Goal: Task Accomplishment & Management: Manage account settings

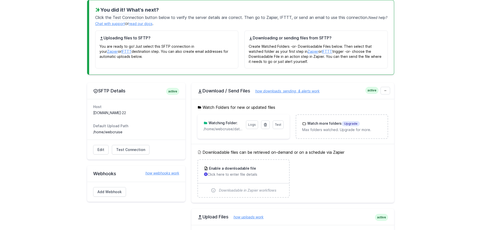
scroll to position [101, 0]
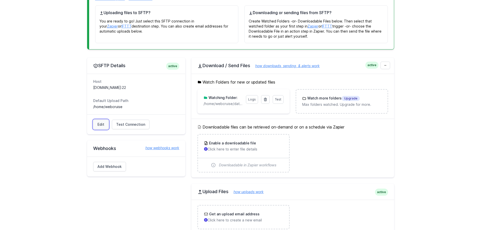
click at [101, 123] on link "Edit" at bounding box center [100, 125] width 15 height 10
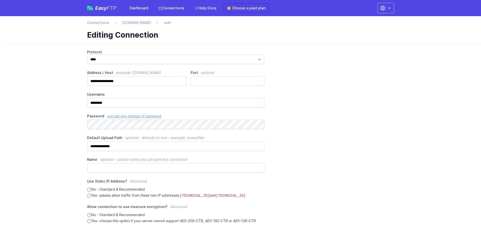
scroll to position [25, 0]
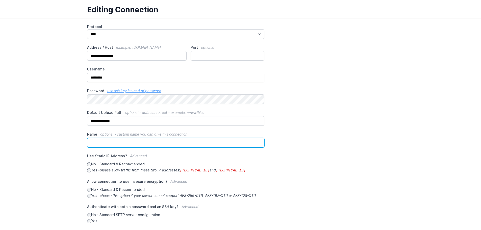
click at [93, 142] on input "Name optional - custom name you can give this connection" at bounding box center [175, 143] width 177 height 10
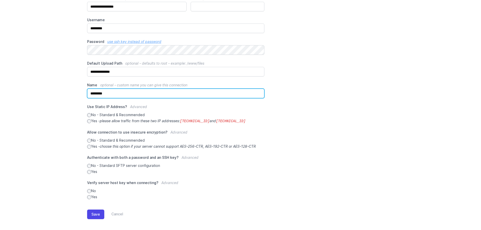
scroll to position [78, 0]
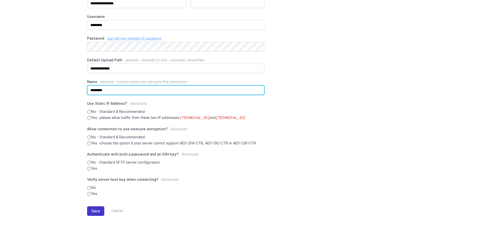
type input "*********"
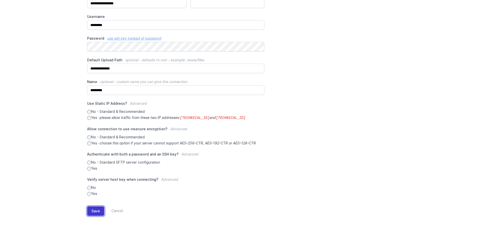
click at [91, 211] on button "Save" at bounding box center [95, 211] width 17 height 10
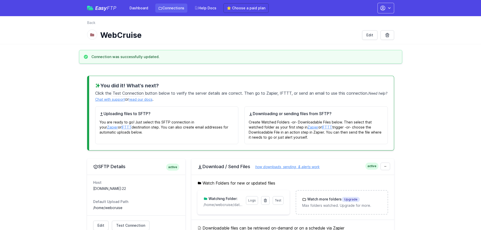
click at [173, 10] on link "Connections" at bounding box center [171, 8] width 32 height 9
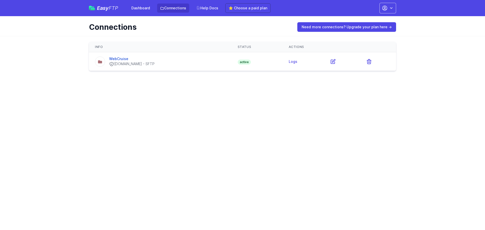
click at [300, 61] on td "Logs" at bounding box center [303, 61] width 41 height 19
click at [294, 62] on link "Logs" at bounding box center [293, 61] width 9 height 4
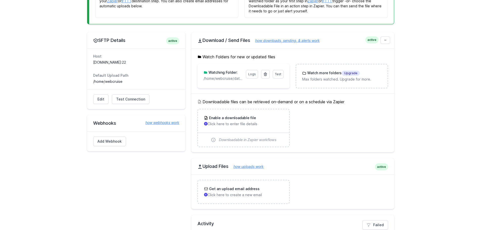
scroll to position [101, 0]
click at [103, 102] on link "Edit" at bounding box center [100, 99] width 15 height 10
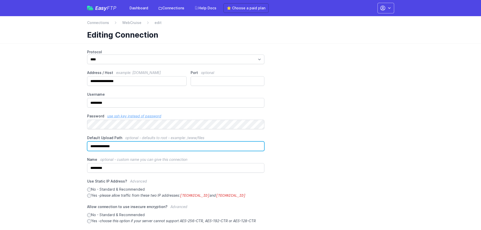
drag, startPoint x: 138, startPoint y: 147, endPoint x: 75, endPoint y: 148, distance: 62.9
click at [75, 148] on main "**********" at bounding box center [240, 175] width 481 height 264
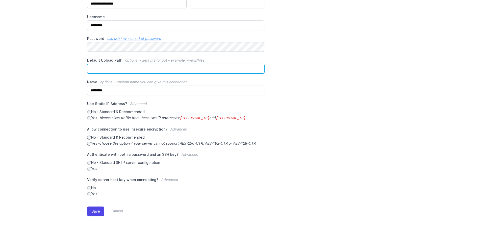
scroll to position [78, 0]
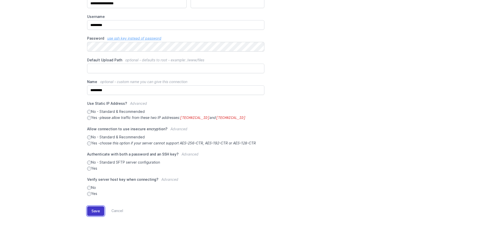
click at [96, 213] on button "Save" at bounding box center [95, 211] width 17 height 10
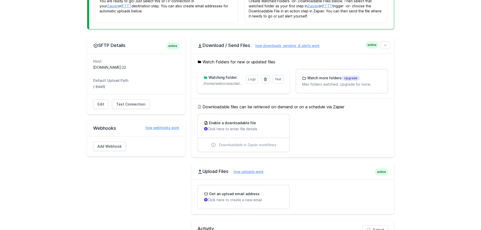
scroll to position [126, 0]
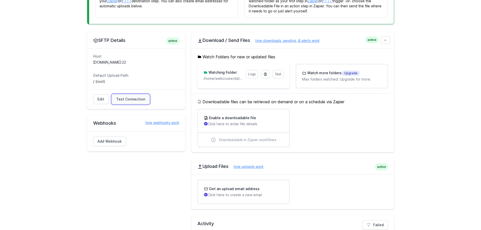
click at [121, 99] on span "Test Connection" at bounding box center [130, 99] width 29 height 5
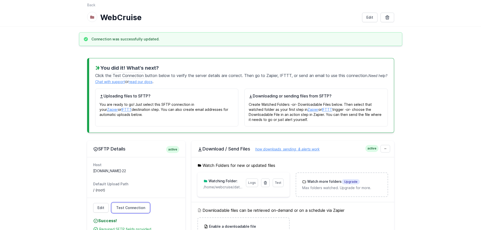
scroll to position [50, 0]
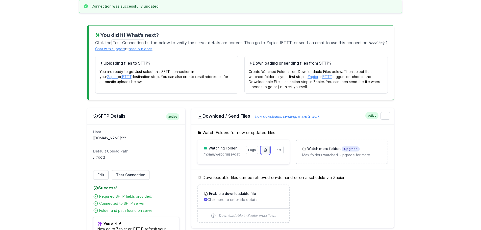
click at [265, 150] on icon at bounding box center [265, 149] width 3 height 3
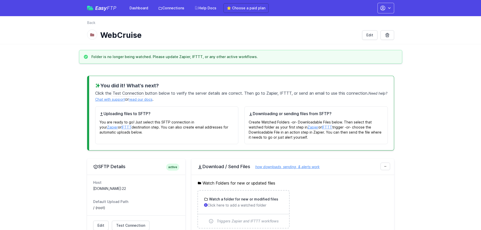
scroll to position [76, 0]
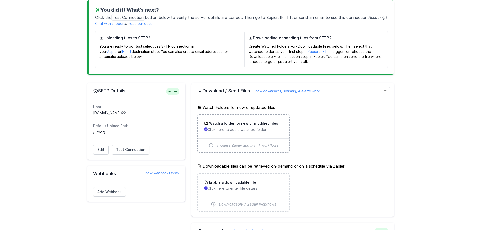
click at [220, 129] on p "Click here to add a watched folder" at bounding box center [243, 129] width 79 height 5
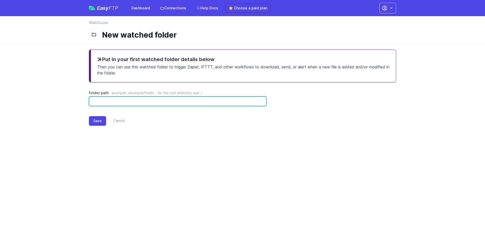
click at [146, 102] on input "Folder path example: /example/folder - for the root directory use: /" at bounding box center [177, 101] width 177 height 10
drag, startPoint x: 131, startPoint y: 102, endPoint x: 69, endPoint y: 103, distance: 62.6
click at [69, 103] on main "Put in your first watched folder details below Then you can use this watched fo…" at bounding box center [242, 91] width 485 height 96
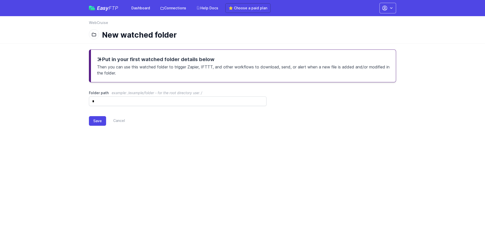
click at [68, 104] on main "Put in your first watched folder details below Then you can use this watched fo…" at bounding box center [242, 91] width 485 height 96
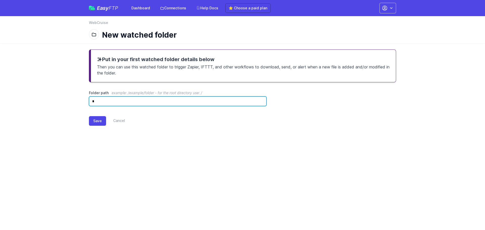
click at [103, 102] on input "*" at bounding box center [177, 101] width 177 height 10
paste input "**********"
drag, startPoint x: 103, startPoint y: 102, endPoint x: 110, endPoint y: 112, distance: 12.0
click at [106, 106] on input "**********" at bounding box center [177, 101] width 177 height 10
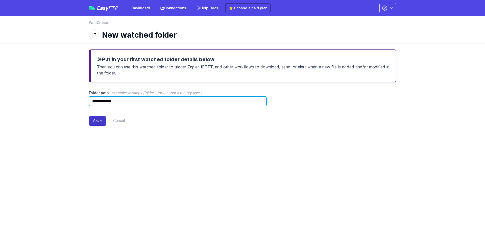
type input "**********"
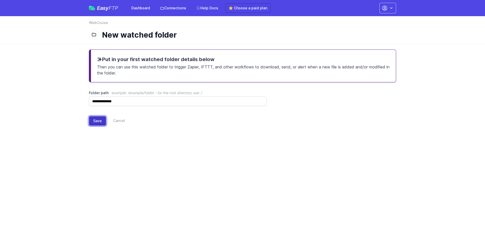
click at [94, 121] on button "Save" at bounding box center [97, 121] width 17 height 10
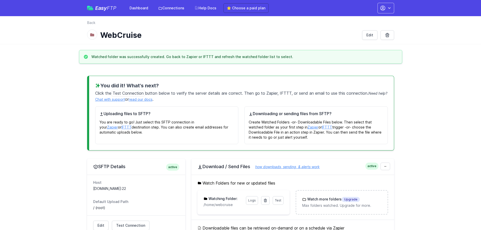
scroll to position [50, 0]
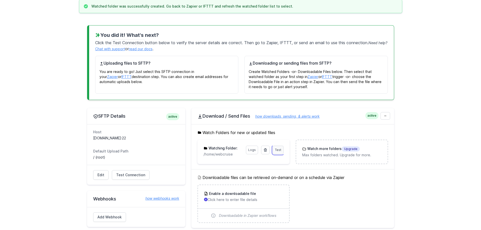
click at [281, 153] on link "Test" at bounding box center [278, 150] width 11 height 9
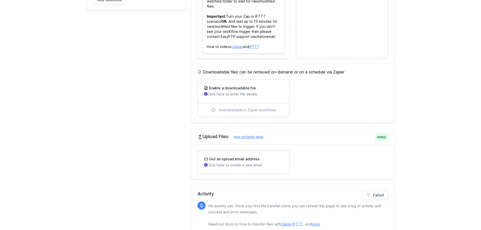
scroll to position [276, 0]
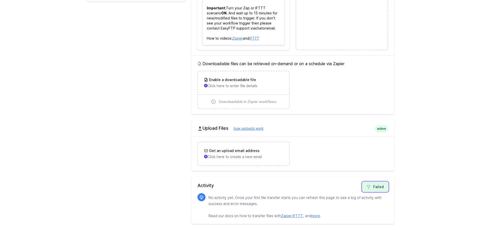
click at [383, 186] on link "Failed" at bounding box center [375, 187] width 26 height 10
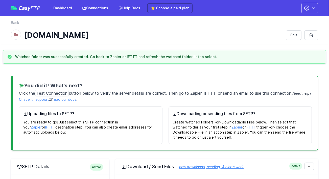
click at [28, 9] on span "Easy FTP" at bounding box center [29, 8] width 21 height 5
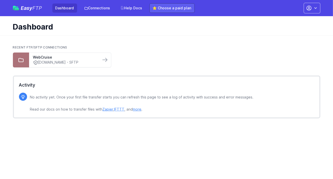
click at [173, 10] on link "⭐ Choose a paid plan" at bounding box center [171, 8] width 45 height 10
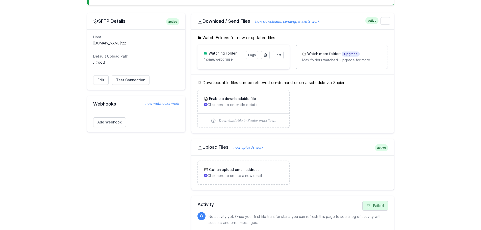
scroll to position [139, 0]
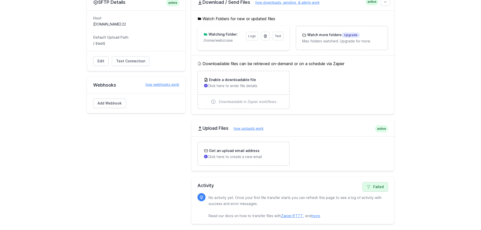
click at [288, 215] on link "Zapier" at bounding box center [286, 216] width 11 height 4
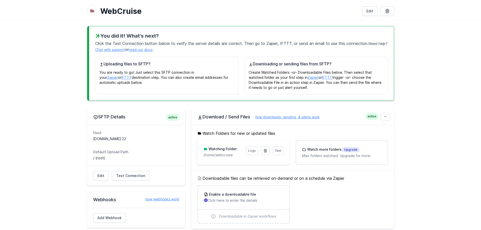
scroll to position [12, 0]
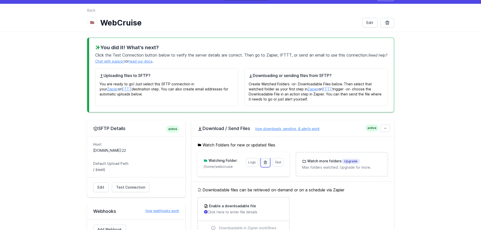
click at [264, 163] on icon at bounding box center [265, 162] width 4 height 4
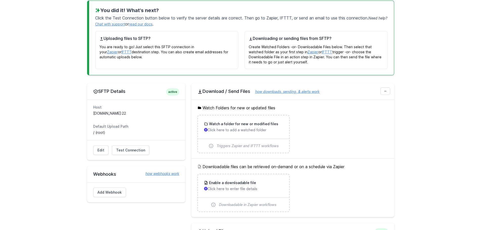
scroll to position [76, 0]
click at [232, 132] on p "Click here to add a watched folder" at bounding box center [243, 129] width 79 height 5
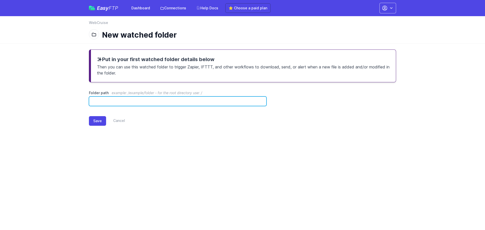
click at [148, 103] on input "Folder path example: /example/folder - for the root directory use: /" at bounding box center [177, 101] width 177 height 10
paste input "**********"
type input "**********"
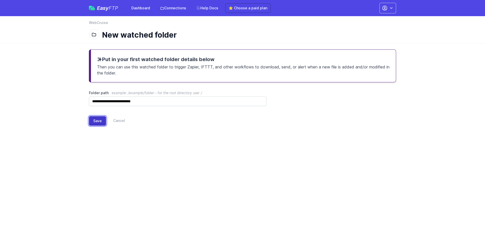
click at [96, 122] on button "Save" at bounding box center [97, 121] width 17 height 10
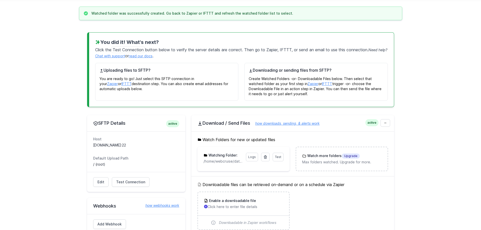
scroll to position [50, 0]
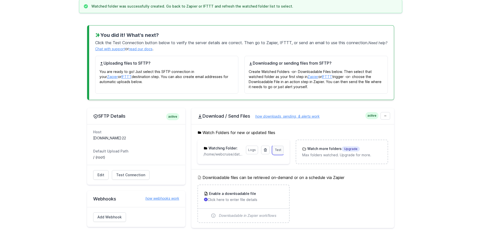
click at [276, 151] on span "Test" at bounding box center [278, 150] width 6 height 4
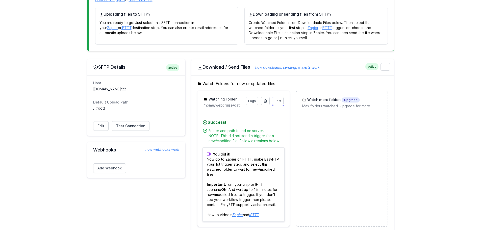
scroll to position [0, 0]
